Goal: Information Seeking & Learning: Learn about a topic

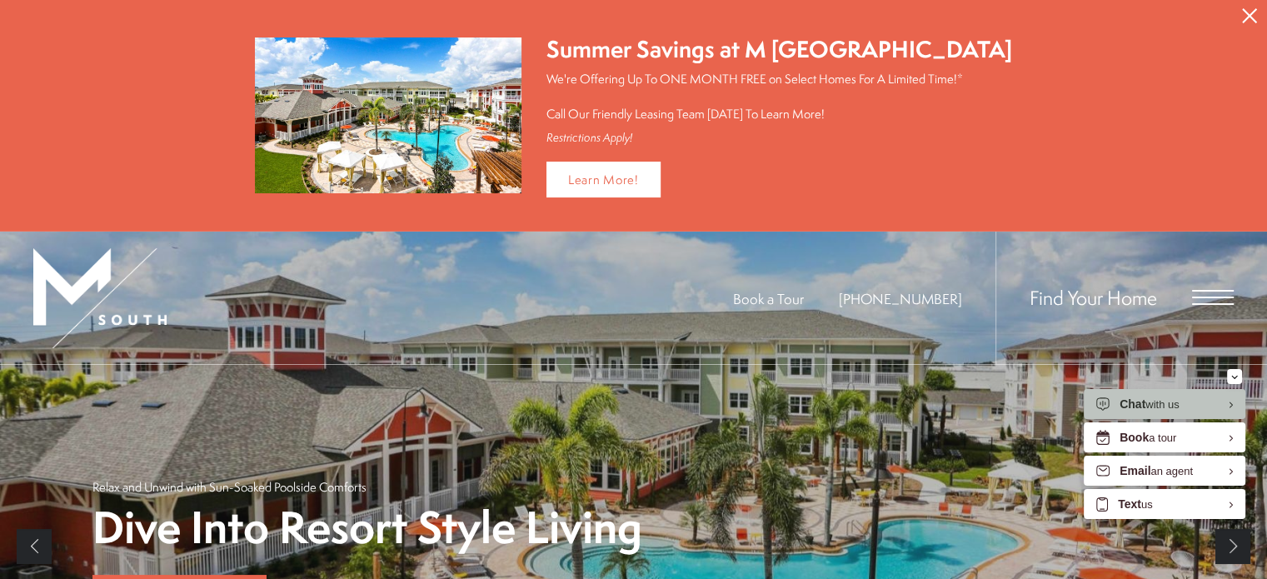
click at [1251, 16] on icon "Close Alert" at bounding box center [1249, 15] width 15 height 15
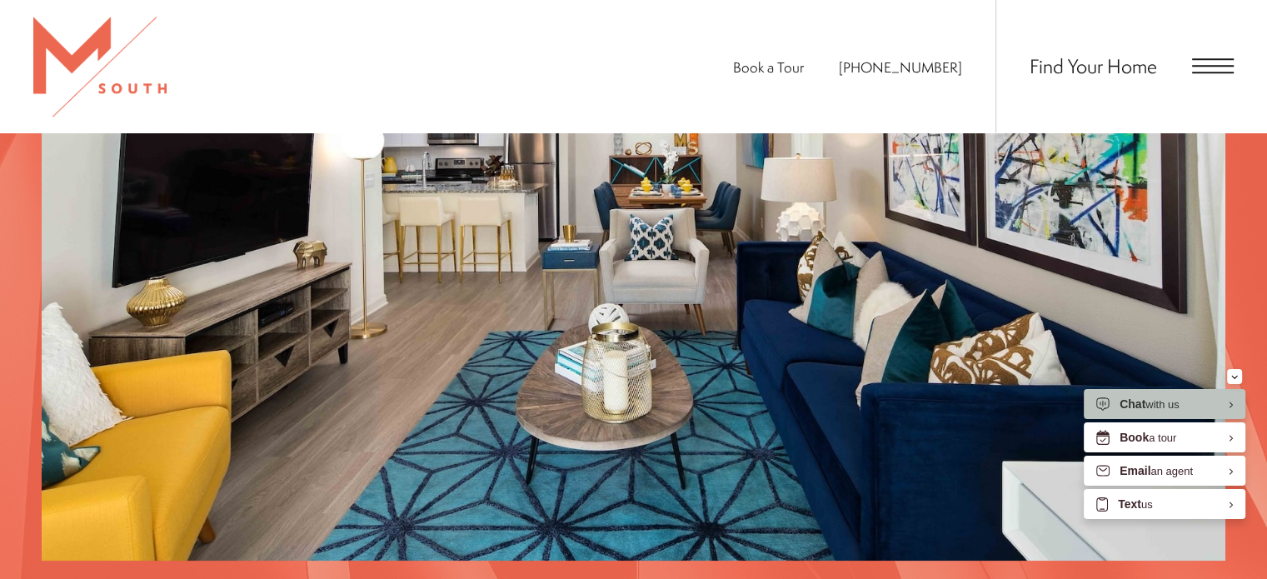
scroll to position [1416, 0]
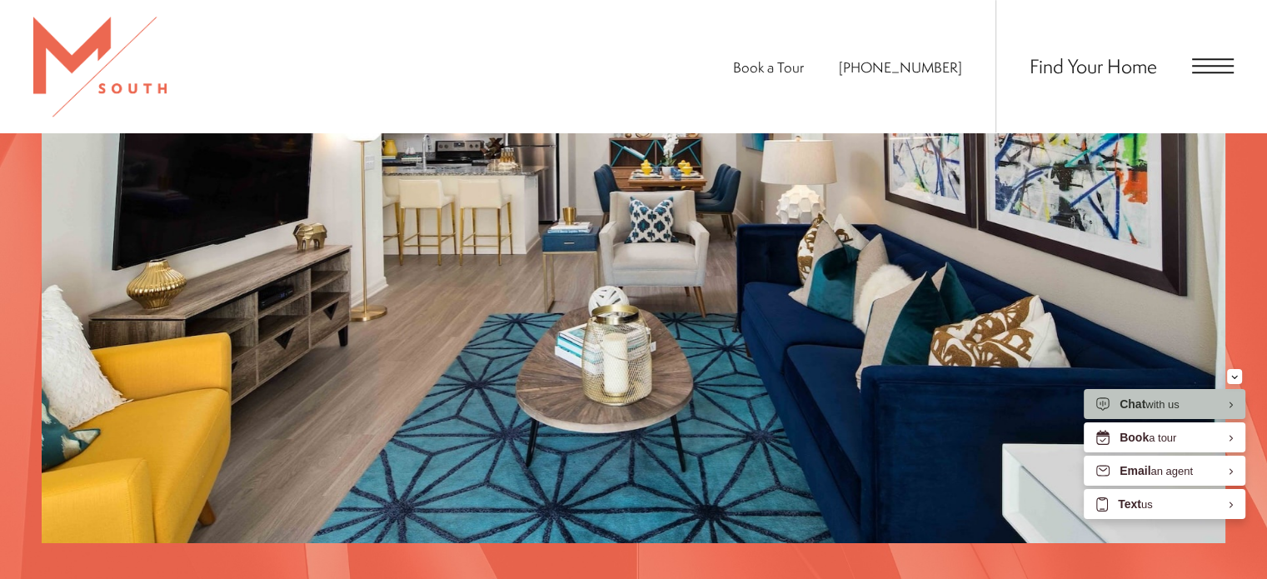
click at [1217, 68] on span "Open Menu" at bounding box center [1213, 65] width 42 height 15
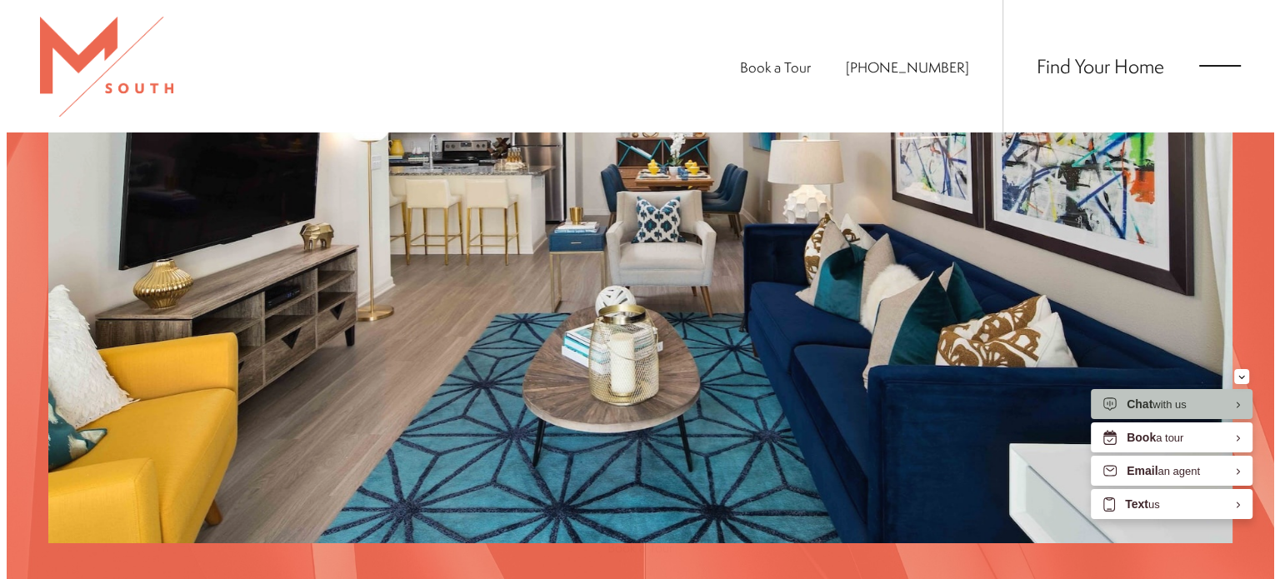
scroll to position [0, 0]
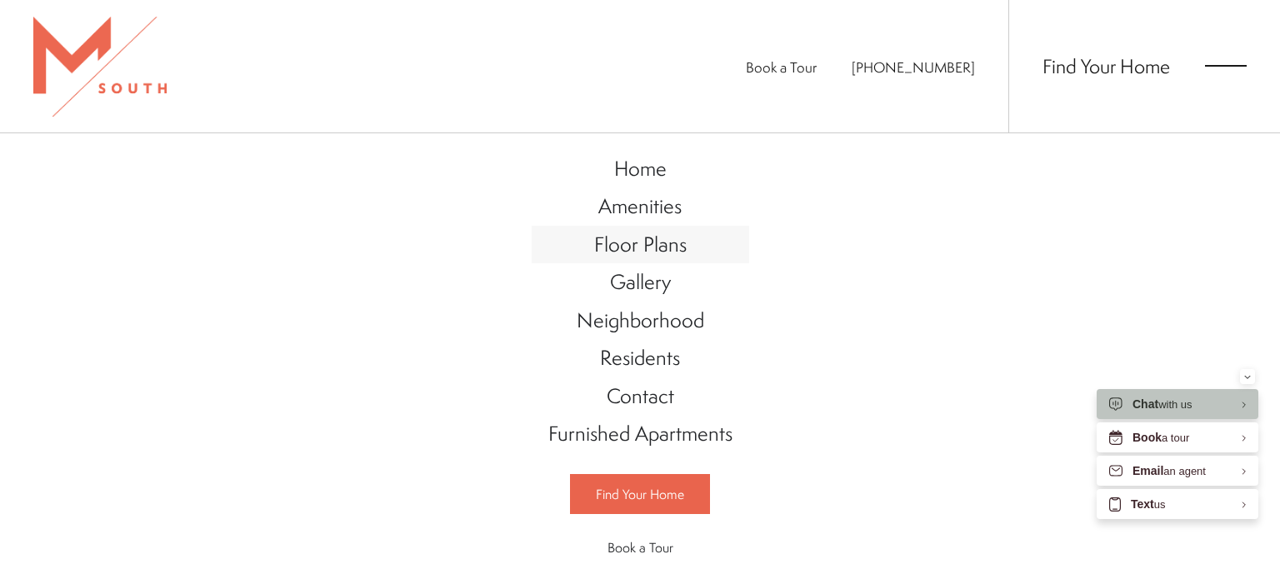
click at [643, 251] on span "Floor Plans" at bounding box center [640, 244] width 92 height 28
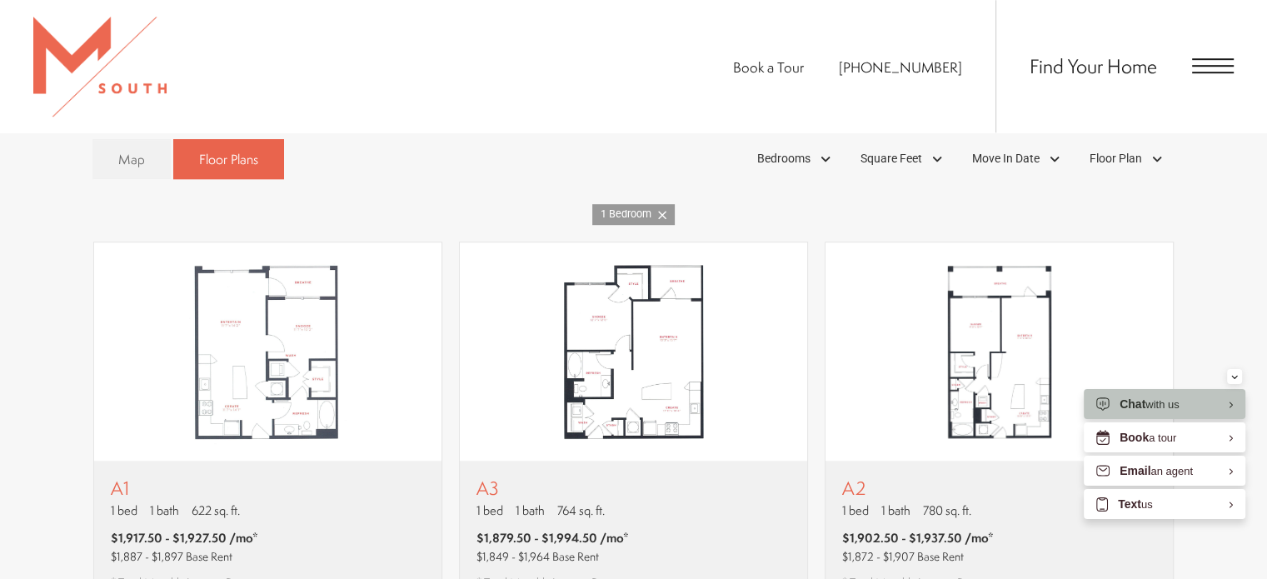
scroll to position [995, 0]
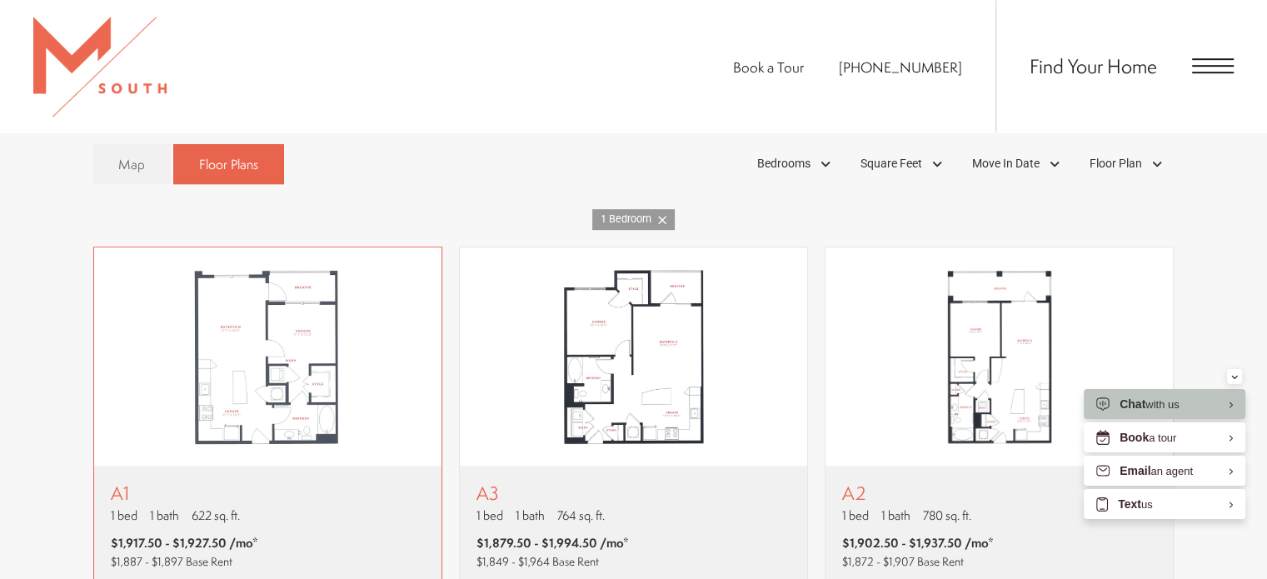
click at [261, 392] on img "View floor plan A1" at bounding box center [267, 356] width 347 height 218
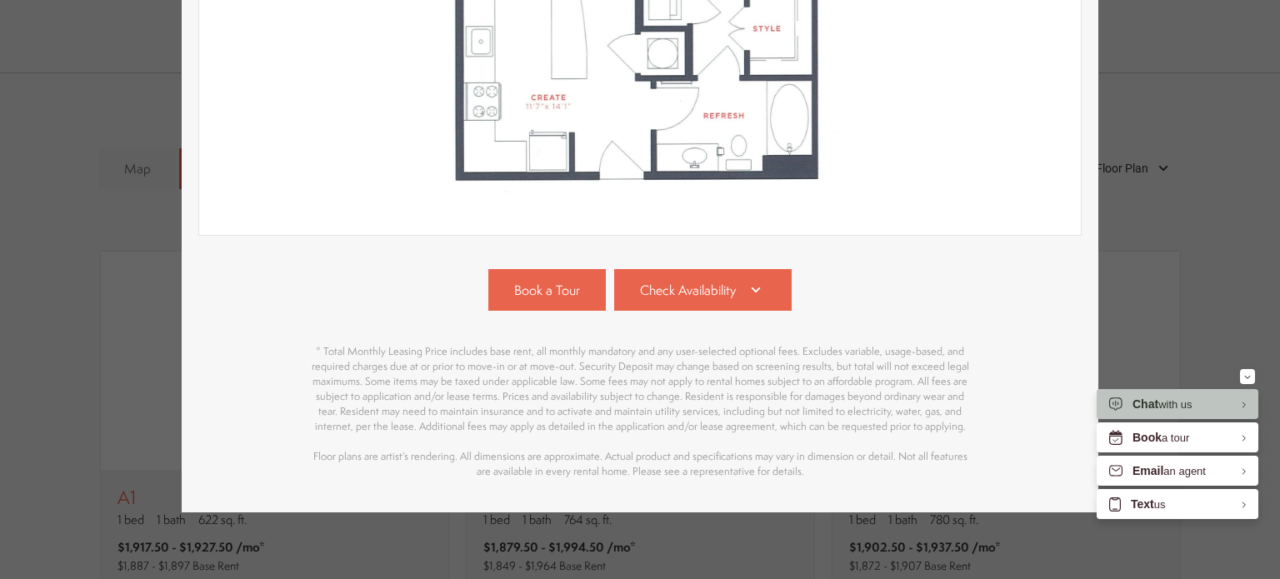
scroll to position [517, 0]
click at [749, 282] on icon at bounding box center [756, 290] width 20 height 20
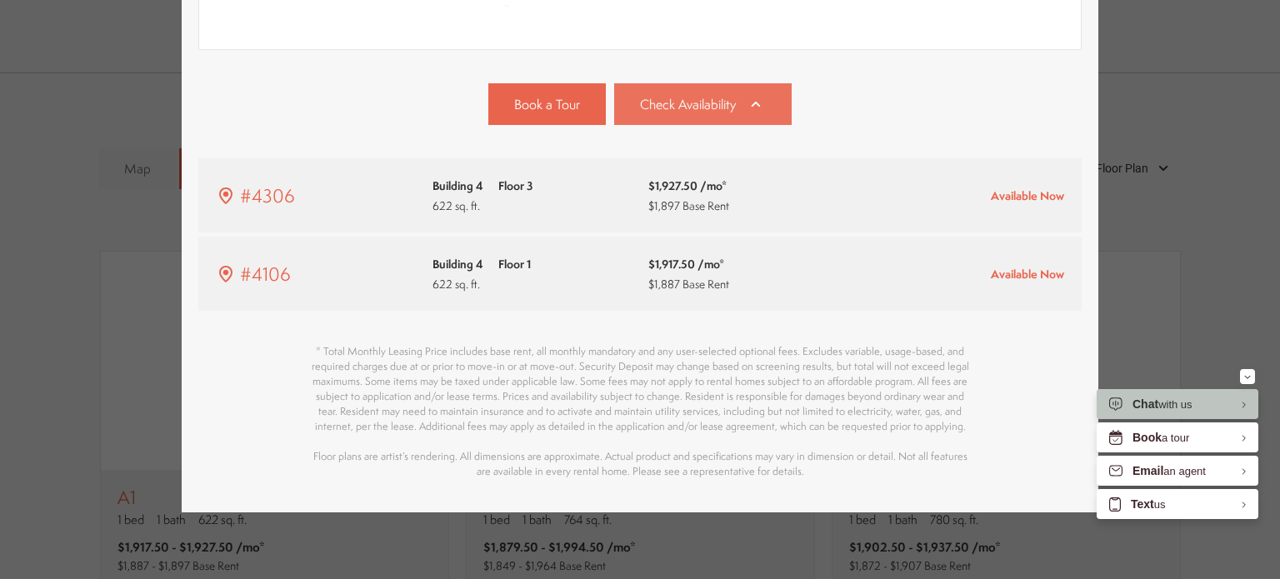
scroll to position [703, 0]
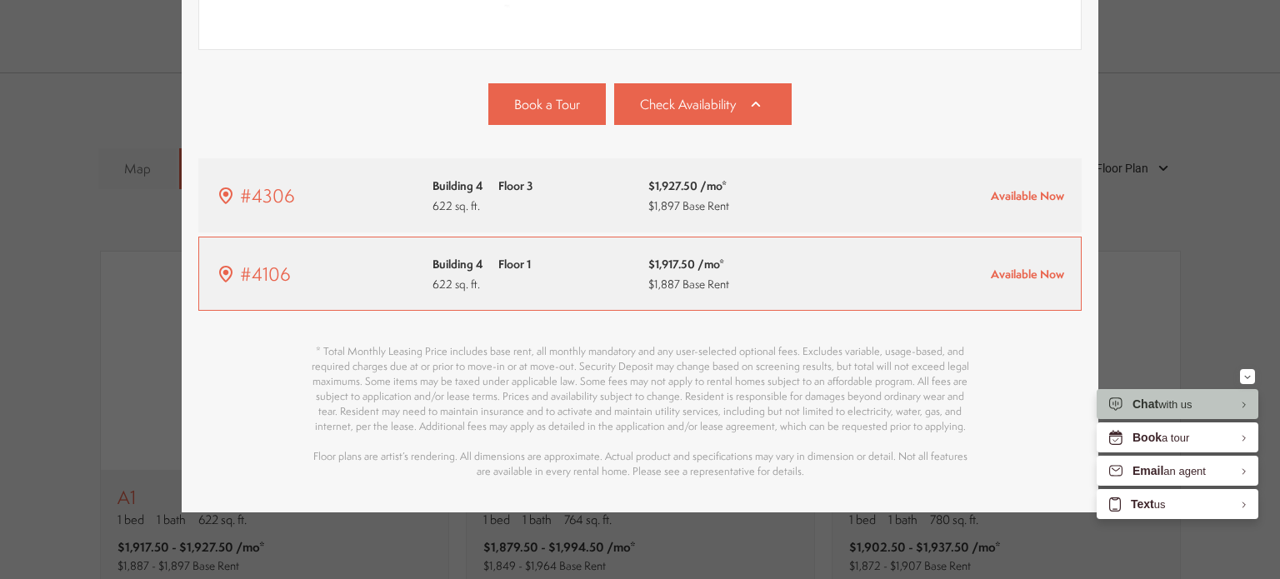
click at [260, 261] on span "#4106" at bounding box center [265, 274] width 51 height 27
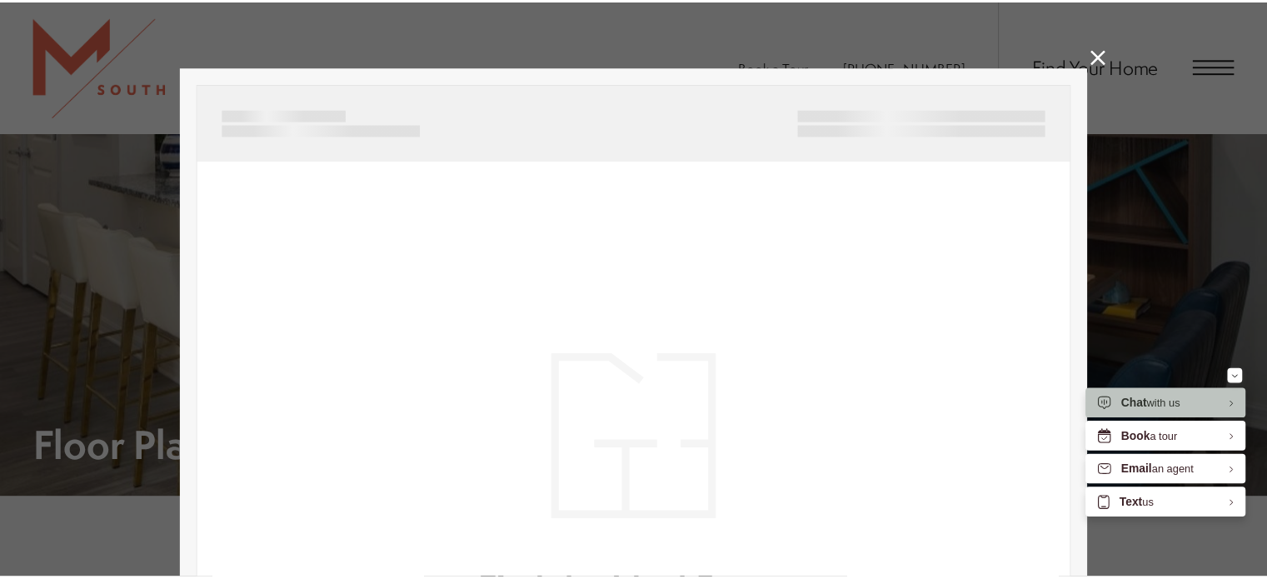
scroll to position [995, 0]
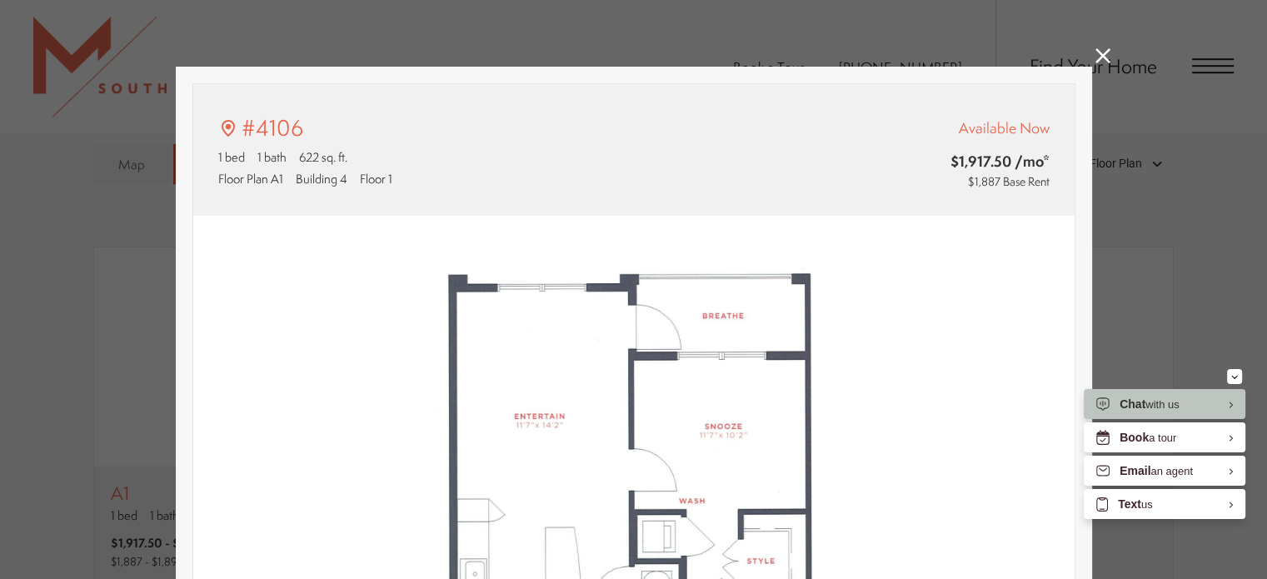
type input "**********"
click at [225, 126] on icon at bounding box center [228, 127] width 6 height 6
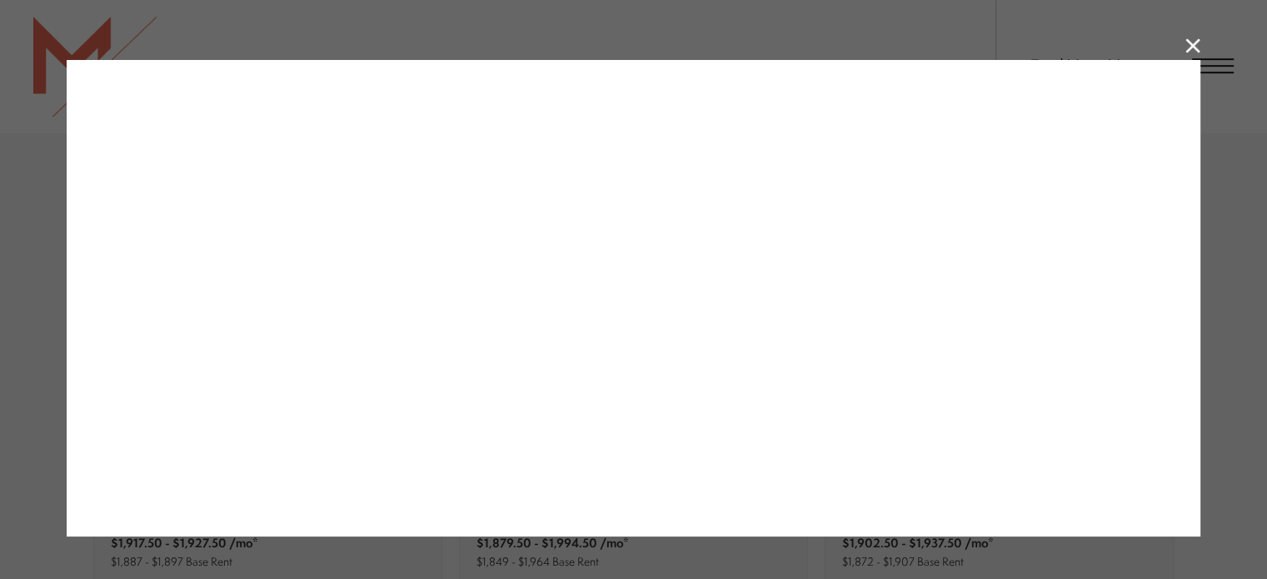
click at [1191, 46] on button "You can close this modal content with the ESC key" at bounding box center [1193, 45] width 15 height 15
